Goal: Task Accomplishment & Management: Use online tool/utility

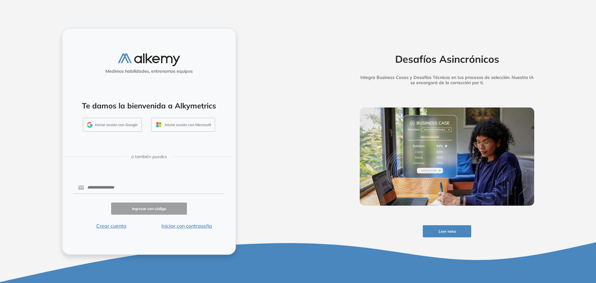
click at [122, 122] on button "Iniciar sesión con Google" at bounding box center [112, 125] width 59 height 14
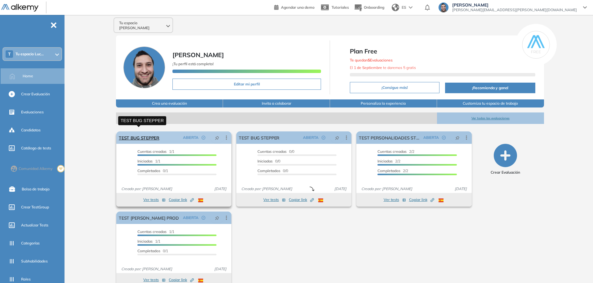
click at [147, 132] on link "TEST BUG STEPPER" at bounding box center [139, 137] width 41 height 12
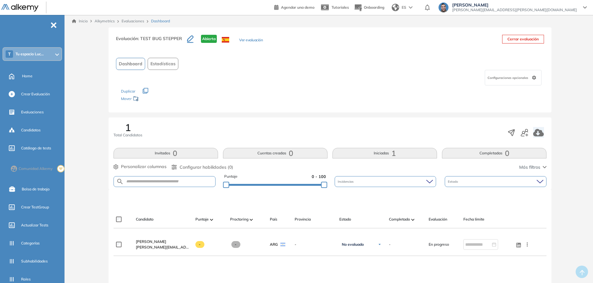
click at [566, 230] on div "Evaluación : TEST BUG STEPPER Abierta Ver evaluación Cerrar evaluación Dashboar…" at bounding box center [329, 202] width 521 height 350
click at [43, 53] on span "Tu espacio Luc..." at bounding box center [30, 53] width 28 height 5
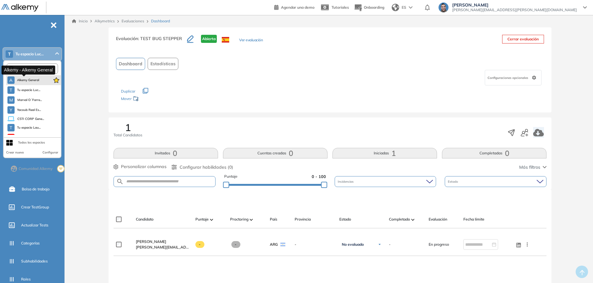
click at [33, 80] on span "Alkemy General" at bounding box center [28, 80] width 22 height 5
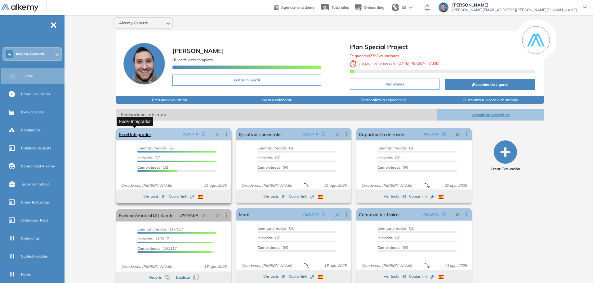
click at [135, 136] on link "Excel Integrador" at bounding box center [135, 134] width 32 height 12
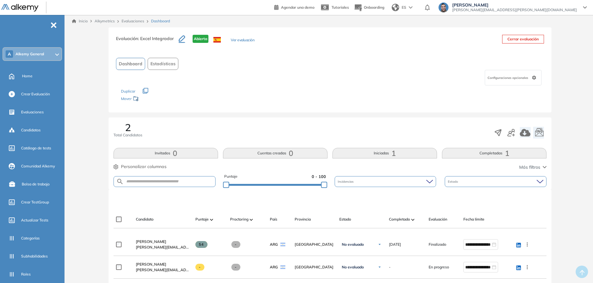
click at [566, 149] on div "Evaluación : Excel Integrador Abierta Ver evaluación Cerrar evaluación Dashboar…" at bounding box center [329, 213] width 521 height 372
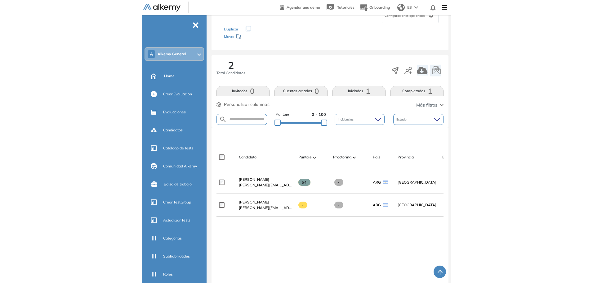
scroll to position [0, 190]
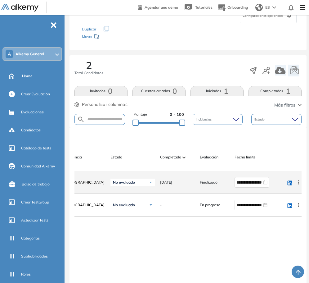
click at [299, 185] on icon at bounding box center [298, 182] width 6 height 6
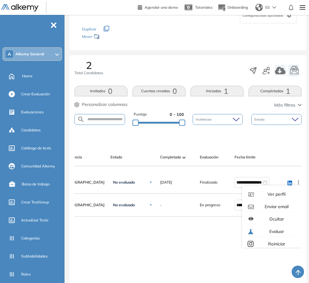
scroll to position [0, 0]
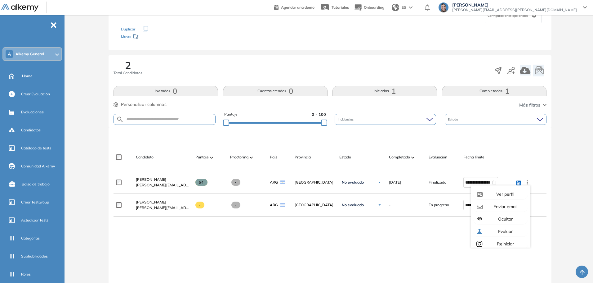
click at [567, 121] on div "Evaluación : Excel Integrador Abierta Ver evaluación Cerrar evaluación Dashboar…" at bounding box center [329, 151] width 521 height 372
click at [568, 118] on div "Evaluación : Excel Integrador Abierta Ver evaluación Cerrar evaluación Dashboar…" at bounding box center [329, 151] width 521 height 372
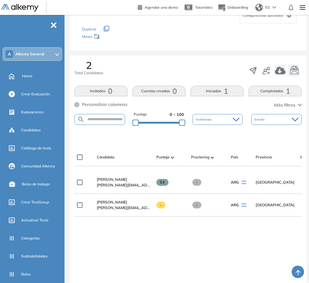
scroll to position [0, 190]
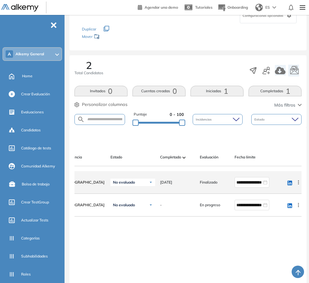
click at [299, 185] on icon at bounding box center [298, 182] width 6 height 6
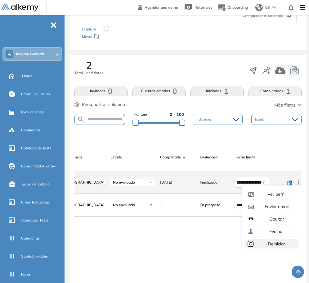
scroll to position [17, 0]
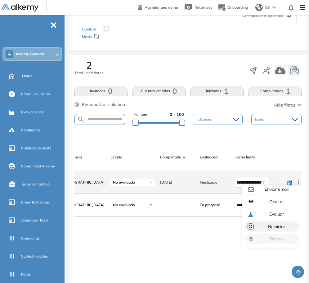
click at [276, 226] on span "Reiniciar" at bounding box center [276, 226] width 18 height 6
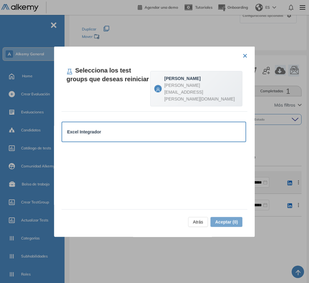
click at [149, 135] on div "Excel Integrador" at bounding box center [153, 131] width 173 height 9
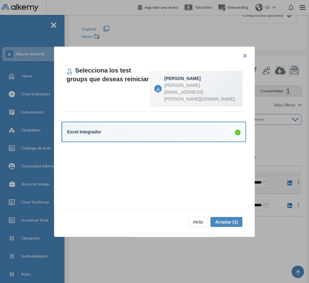
click at [215, 222] on span "Aceptar (1)" at bounding box center [226, 221] width 23 height 7
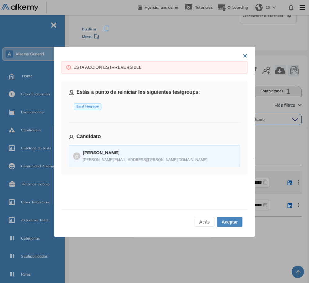
click at [199, 224] on span "Atrás" at bounding box center [204, 221] width 10 height 7
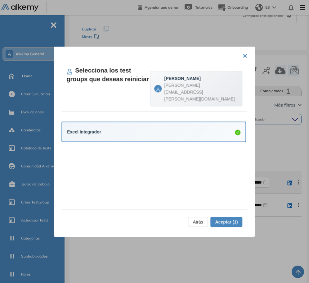
click at [193, 223] on span "Atrás" at bounding box center [198, 221] width 10 height 7
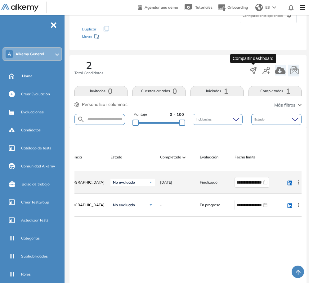
click at [251, 72] on icon "button" at bounding box center [253, 70] width 9 height 9
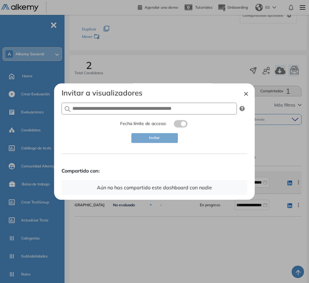
click at [244, 96] on button "×" at bounding box center [246, 92] width 5 height 7
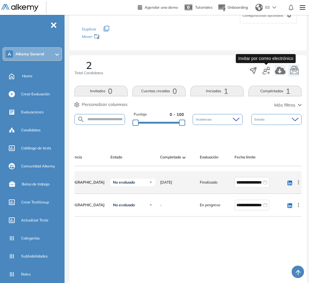
click at [266, 70] on icon "button" at bounding box center [265, 70] width 7 height 7
